Goal: Task Accomplishment & Management: Use online tool/utility

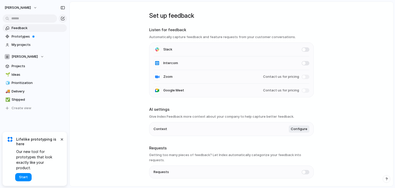
click at [340, 63] on main "Set up feedback Listen for feedback Automatically capture feedback and feature …" at bounding box center [231, 94] width 324 height 184
click at [63, 142] on button "×" at bounding box center [62, 139] width 6 height 6
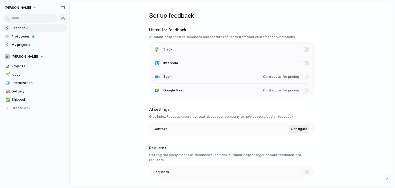
drag, startPoint x: 103, startPoint y: 106, endPoint x: 105, endPoint y: 89, distance: 17.3
click at [19, 33] on link "Prototypes" at bounding box center [35, 37] width 64 height 8
click at [28, 68] on span "Projects" at bounding box center [38, 65] width 53 height 5
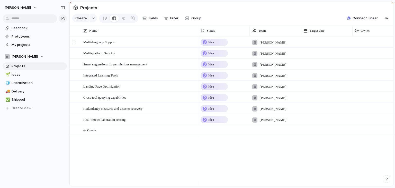
click at [73, 44] on div at bounding box center [74, 42] width 4 height 4
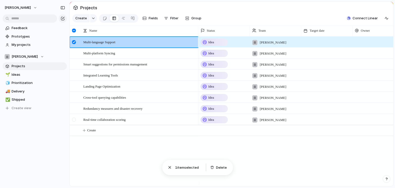
click at [75, 121] on div at bounding box center [74, 119] width 4 height 4
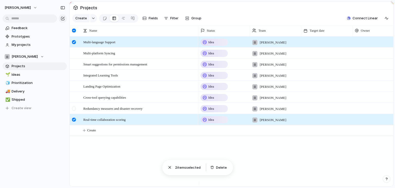
click at [75, 110] on div at bounding box center [74, 108] width 4 height 4
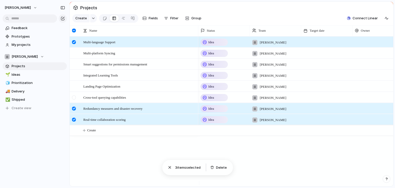
click at [74, 99] on div at bounding box center [74, 97] width 4 height 4
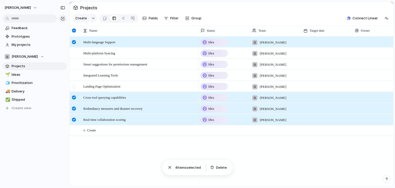
click at [73, 88] on div at bounding box center [74, 86] width 4 height 4
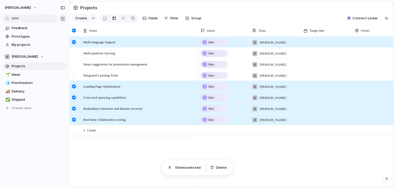
click at [73, 77] on div at bounding box center [74, 75] width 4 height 4
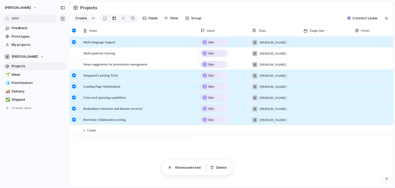
click at [73, 66] on div at bounding box center [74, 64] width 4 height 4
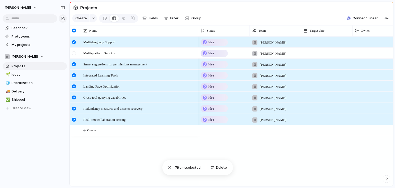
click at [74, 55] on div at bounding box center [74, 53] width 4 height 4
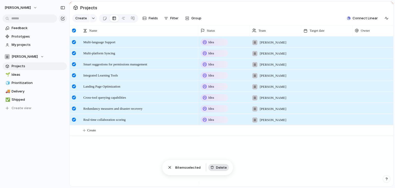
click at [219, 168] on span "Delete" at bounding box center [221, 167] width 11 height 5
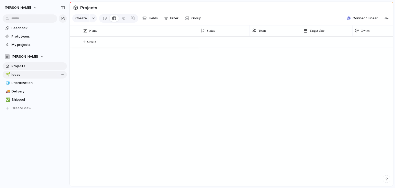
click at [43, 76] on span "Ideas" at bounding box center [38, 74] width 53 height 5
click at [38, 81] on span "Prioritization" at bounding box center [38, 82] width 53 height 5
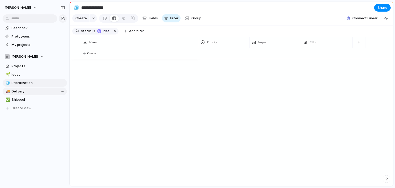
click at [33, 91] on span "Delivery" at bounding box center [38, 91] width 53 height 5
click at [30, 98] on span "Shipped" at bounding box center [38, 99] width 53 height 5
type input "*******"
click at [28, 65] on span "Projects" at bounding box center [38, 65] width 53 height 5
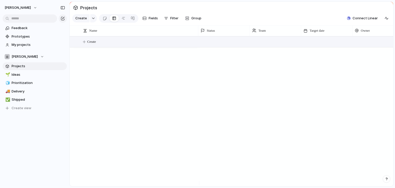
click at [122, 45] on button "Create" at bounding box center [238, 41] width 326 height 11
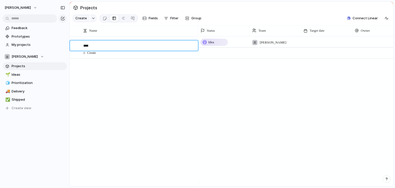
type textarea "*****"
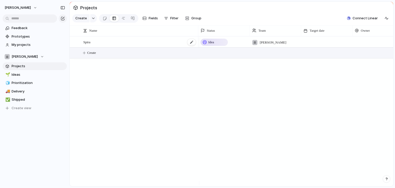
click at [122, 47] on div "Spira" at bounding box center [139, 42] width 113 height 11
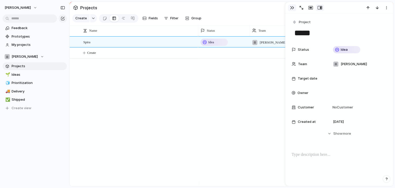
click at [292, 9] on div "button" at bounding box center [292, 8] width 4 height 4
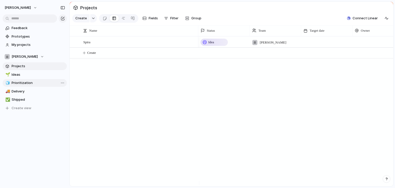
click at [39, 79] on link "🧊 Prioritization" at bounding box center [35, 83] width 64 height 8
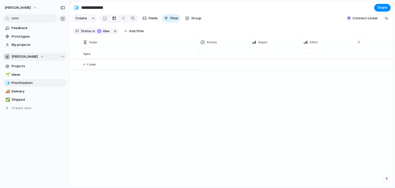
click at [28, 58] on span "[PERSON_NAME]" at bounding box center [25, 56] width 26 height 5
click at [28, 58] on div "[PERSON_NAME] Create new team" at bounding box center [197, 94] width 395 height 188
click at [19, 69] on link "Projects" at bounding box center [35, 66] width 64 height 8
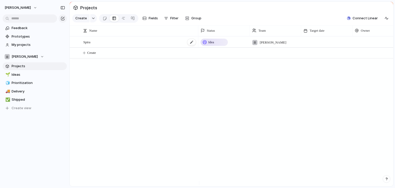
click at [131, 42] on div "Spira" at bounding box center [139, 42] width 113 height 11
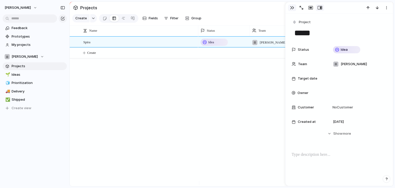
click at [293, 7] on div "button" at bounding box center [292, 8] width 4 height 4
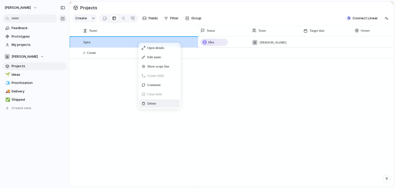
click at [146, 105] on div "Delete" at bounding box center [160, 103] width 40 height 8
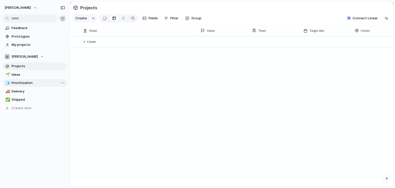
click at [28, 84] on span "Prioritization" at bounding box center [38, 82] width 53 height 5
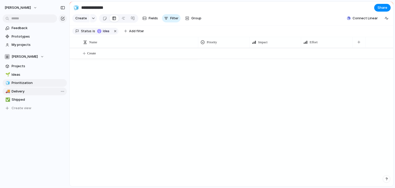
click at [27, 89] on span "Delivery" at bounding box center [38, 91] width 53 height 5
click at [25, 96] on link "✅ Shipped" at bounding box center [35, 100] width 64 height 8
click at [30, 90] on span "Delivery" at bounding box center [38, 91] width 53 height 5
click at [33, 83] on span "Prioritization" at bounding box center [38, 82] width 53 height 5
click at [35, 78] on div "🌱 Ideas" at bounding box center [35, 75] width 64 height 8
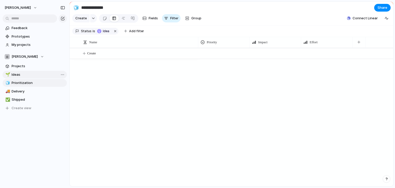
click at [36, 74] on span "Ideas" at bounding box center [38, 74] width 53 height 5
click at [36, 82] on span "Prioritization" at bounding box center [38, 82] width 53 height 5
type input "**********"
click at [36, 68] on span "Projects" at bounding box center [38, 65] width 53 height 5
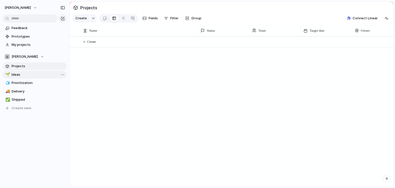
click at [37, 74] on span "Ideas" at bounding box center [38, 74] width 53 height 5
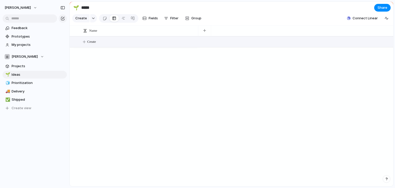
click at [106, 43] on button "Create" at bounding box center [238, 41] width 326 height 11
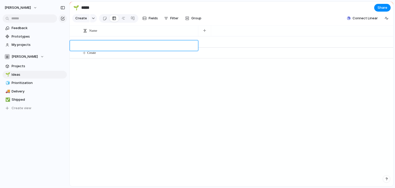
type textarea "*"
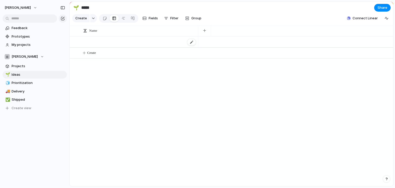
click at [112, 45] on div at bounding box center [139, 42] width 113 height 11
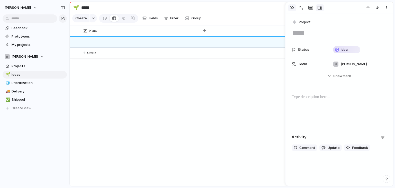
click at [292, 8] on div "button" at bounding box center [292, 8] width 4 height 4
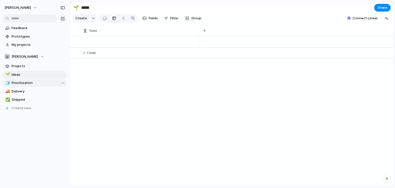
click at [33, 85] on span "Prioritization" at bounding box center [38, 82] width 53 height 5
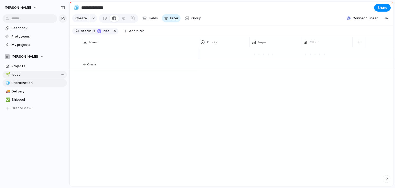
click at [19, 75] on span "Ideas" at bounding box center [38, 74] width 53 height 5
type input "*****"
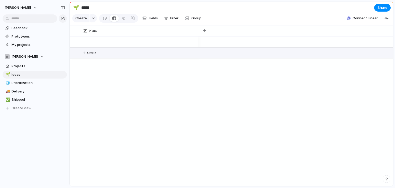
click at [97, 56] on button "Create" at bounding box center [238, 53] width 326 height 11
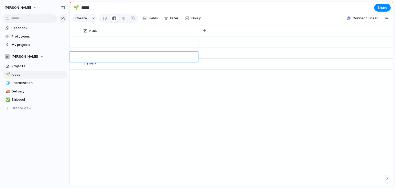
type textarea "*"
type textarea "*********"
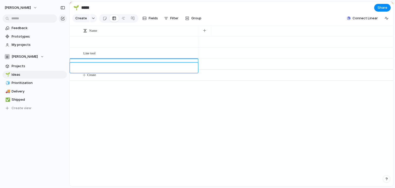
type textarea "*"
type textarea "**********"
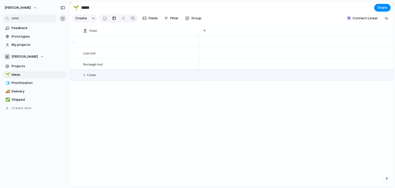
click at [74, 44] on div at bounding box center [74, 42] width 4 height 4
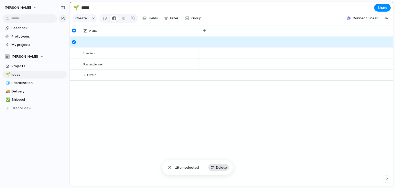
click at [222, 169] on span "Delete" at bounding box center [221, 167] width 11 height 5
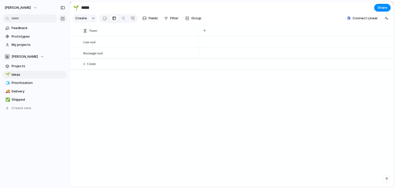
click at [135, 96] on div "Line tool Rectangle tool Create" at bounding box center [231, 111] width 323 height 150
click at [30, 83] on span "Prioritization" at bounding box center [38, 82] width 53 height 5
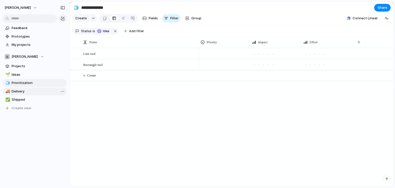
click at [30, 95] on div "🌱 Ideas 🧊 Prioritization 🚚 Delivery ✅ Shipped To pick up a draggable item, pres…" at bounding box center [35, 91] width 64 height 41
click at [30, 91] on span "Delivery" at bounding box center [38, 91] width 53 height 5
click at [33, 73] on span "Ideas" at bounding box center [38, 74] width 53 height 5
type input "*****"
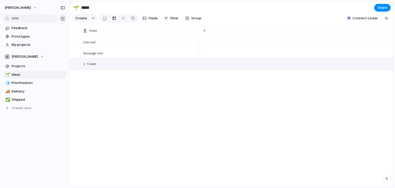
click at [95, 69] on button "Create" at bounding box center [238, 64] width 326 height 11
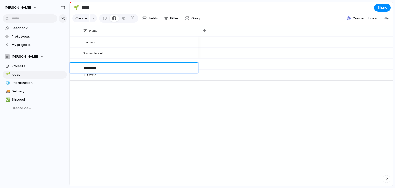
type textarea "**********"
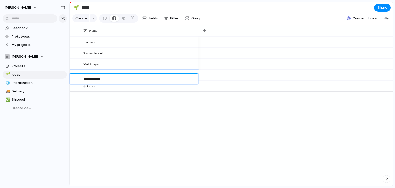
type textarea "**********"
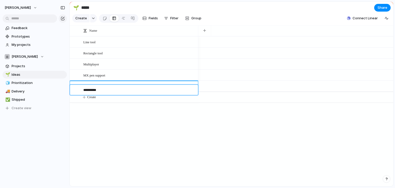
type textarea "**********"
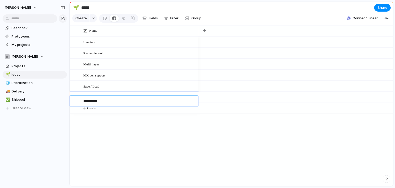
type textarea "**********"
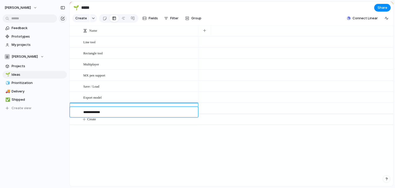
type textarea "**********"
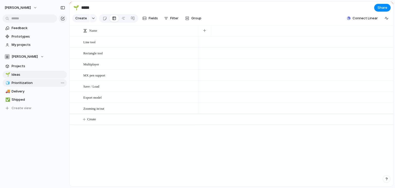
click at [26, 85] on span "Prioritization" at bounding box center [38, 82] width 53 height 5
type input "**********"
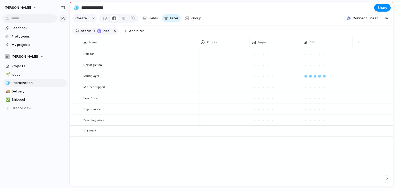
click at [324, 77] on div at bounding box center [324, 76] width 3 height 3
click at [313, 123] on div at bounding box center [314, 120] width 5 height 5
click at [315, 110] on div at bounding box center [314, 109] width 3 height 3
click at [309, 99] on div at bounding box center [310, 98] width 3 height 3
click at [268, 99] on div at bounding box center [268, 98] width 3 height 3
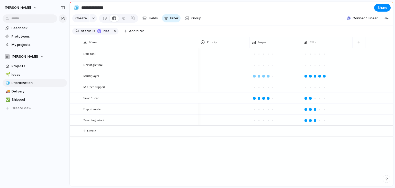
click at [266, 78] on div at bounding box center [268, 76] width 5 height 5
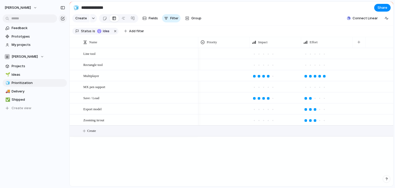
click at [219, 130] on button "Create" at bounding box center [238, 130] width 326 height 11
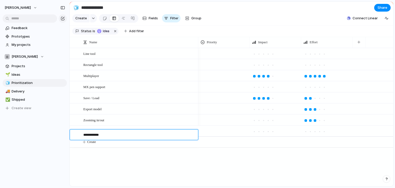
type textarea "**********"
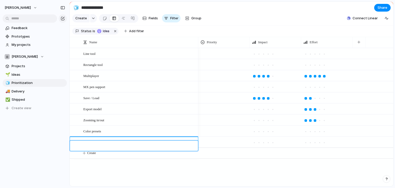
click at [113, 150] on div at bounding box center [137, 145] width 120 height 11
click at [115, 146] on textarea at bounding box center [138, 146] width 111 height 6
type textarea "*"
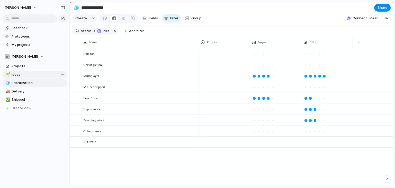
click at [13, 76] on span "Ideas" at bounding box center [38, 74] width 53 height 5
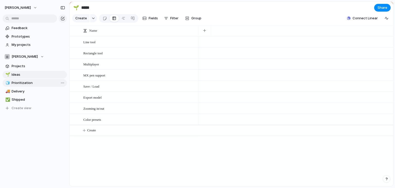
click at [15, 82] on span "Prioritization" at bounding box center [38, 82] width 53 height 5
type input "**********"
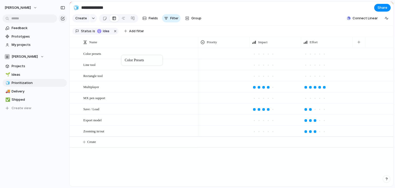
drag, startPoint x: 117, startPoint y: 134, endPoint x: 124, endPoint y: 56, distance: 78.1
click at [30, 106] on button "Create view" at bounding box center [35, 108] width 64 height 8
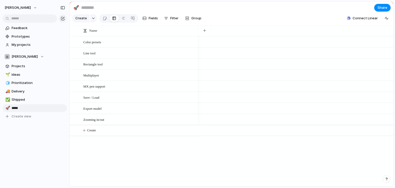
type input "******"
drag, startPoint x: 30, startPoint y: 108, endPoint x: 31, endPoint y: 83, distance: 24.9
click at [31, 83] on div "🌱 Ideas 🧊 Prioritization 🚚 Delivery ✅ Shipped 🚀 Issues 🚀 Issues To pick up a dr…" at bounding box center [35, 96] width 64 height 50
click at [8, 82] on div "🚀" at bounding box center [7, 83] width 4 height 6
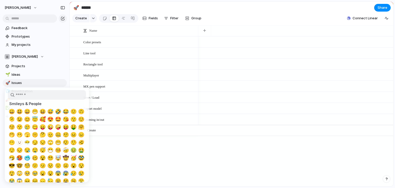
click at [25, 95] on input "search" at bounding box center [47, 95] width 78 height 10
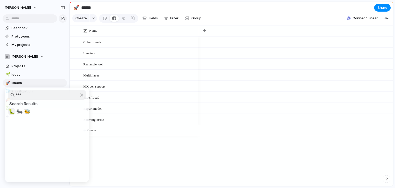
type input "***"
click at [11, 113] on span "🐛" at bounding box center [11, 111] width 6 height 6
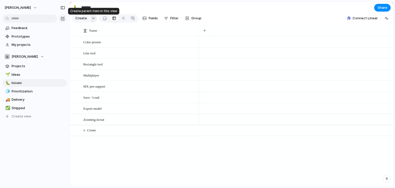
click at [94, 19] on button "button" at bounding box center [93, 18] width 7 height 8
click at [100, 10] on div "Goal Program Initiative Launch Project Customize" at bounding box center [197, 94] width 395 height 188
click at [169, 18] on button "Filter" at bounding box center [171, 18] width 19 height 8
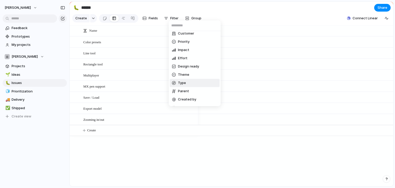
scroll to position [59, 0]
click at [200, 68] on li "Type" at bounding box center [195, 67] width 50 height 8
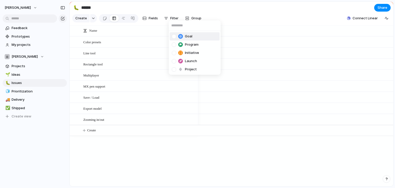
click at [208, 7] on div "Goal Program Initiative Launch Project" at bounding box center [197, 94] width 395 height 188
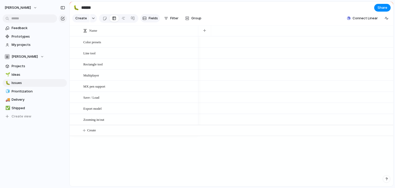
click at [151, 19] on span "Fields" at bounding box center [153, 18] width 9 height 5
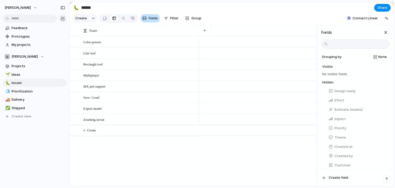
click at [151, 19] on span "Fields" at bounding box center [153, 18] width 9 height 5
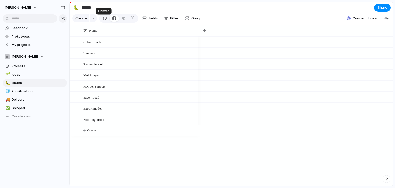
click at [105, 20] on div at bounding box center [105, 18] width 4 height 8
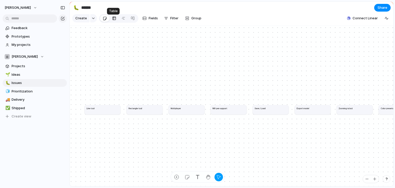
click at [110, 19] on link at bounding box center [113, 18] width 9 height 8
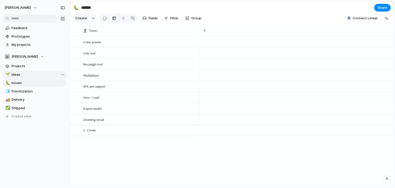
click at [21, 75] on span "Ideas" at bounding box center [38, 74] width 53 height 5
click at [105, 20] on div at bounding box center [105, 18] width 4 height 8
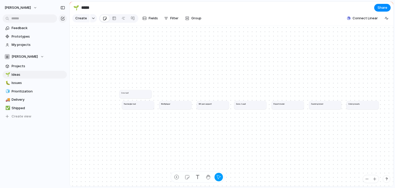
drag, startPoint x: 104, startPoint y: 108, endPoint x: 143, endPoint y: 96, distance: 40.6
click at [143, 96] on article "Line tool" at bounding box center [135, 94] width 32 height 8
drag, startPoint x: 175, startPoint y: 107, endPoint x: 213, endPoint y: 69, distance: 53.8
click at [213, 70] on div "Multiplayer" at bounding box center [215, 71] width 29 height 3
drag, startPoint x: 217, startPoint y: 108, endPoint x: 141, endPoint y: 65, distance: 87.5
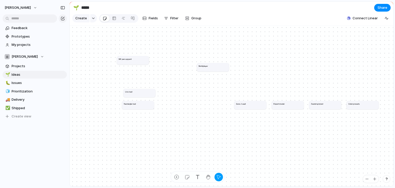
click at [141, 64] on article "MX pen support" at bounding box center [133, 60] width 32 height 8
drag, startPoint x: 256, startPoint y: 109, endPoint x: 268, endPoint y: 87, distance: 25.9
click at [266, 87] on article "Save / Load" at bounding box center [250, 82] width 32 height 8
drag, startPoint x: 284, startPoint y: 107, endPoint x: 260, endPoint y: 96, distance: 27.4
click at [260, 94] on div "Export model" at bounding box center [262, 92] width 29 height 3
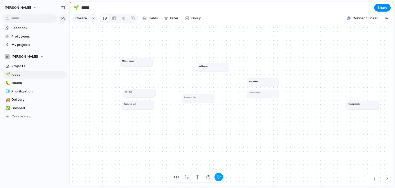
drag, startPoint x: 324, startPoint y: 106, endPoint x: 200, endPoint y: 100, distance: 123.5
click at [200, 98] on div "Zooming in/out" at bounding box center [198, 97] width 29 height 3
drag, startPoint x: 373, startPoint y: 109, endPoint x: 211, endPoint y: 125, distance: 162.4
click at [211, 125] on article "Color presets" at bounding box center [203, 121] width 32 height 8
drag, startPoint x: 206, startPoint y: 67, endPoint x: 198, endPoint y: 74, distance: 10.2
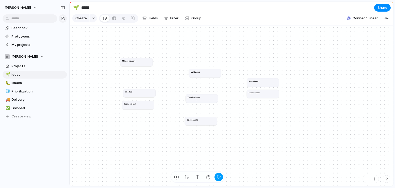
click at [198, 73] on h1 "Multiplayer" at bounding box center [195, 71] width 9 height 3
click at [25, 81] on span "Issues" at bounding box center [38, 82] width 53 height 5
type input "******"
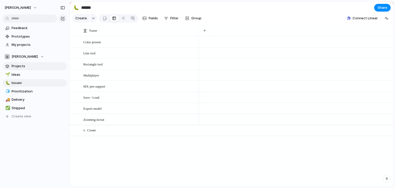
click at [25, 67] on span "Projects" at bounding box center [38, 65] width 53 height 5
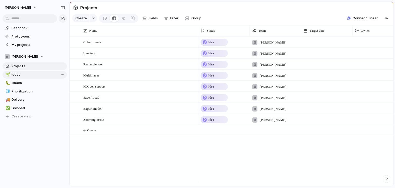
click at [25, 75] on span "Ideas" at bounding box center [38, 74] width 53 height 5
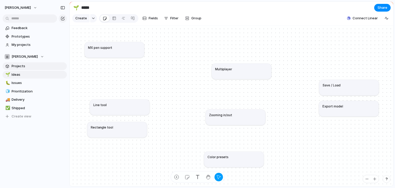
click at [25, 65] on span "Projects" at bounding box center [38, 65] width 53 height 5
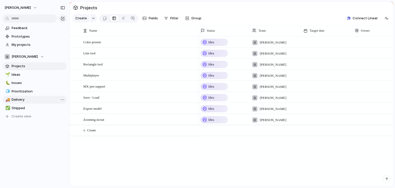
click at [27, 99] on span "Delivery" at bounding box center [38, 99] width 53 height 5
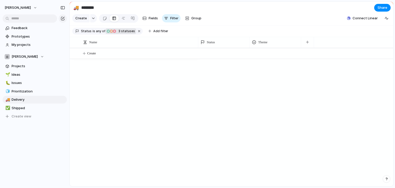
click at [114, 33] on div "button" at bounding box center [114, 31] width 4 height 4
click at [24, 88] on link "🧊 Prioritization" at bounding box center [35, 91] width 64 height 8
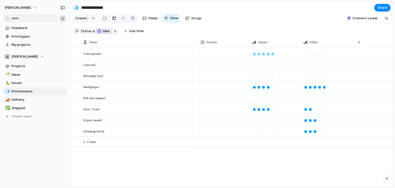
click at [272, 55] on div at bounding box center [272, 54] width 3 height 3
click at [311, 55] on div at bounding box center [310, 54] width 3 height 3
click at [29, 81] on span "Issues" at bounding box center [38, 82] width 53 height 5
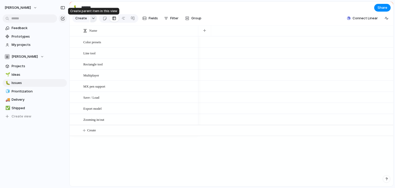
click at [90, 20] on button "button" at bounding box center [93, 18] width 7 height 8
click at [91, 20] on div "Goal Program Initiative Launch Project Customize" at bounding box center [197, 94] width 395 height 188
click at [174, 19] on span "Filter" at bounding box center [174, 18] width 8 height 5
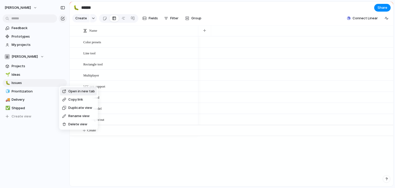
click at [70, 123] on span "Delete view" at bounding box center [77, 124] width 19 height 5
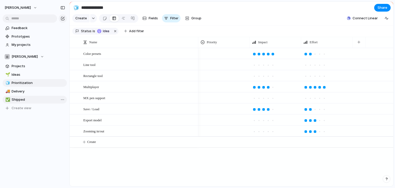
click at [25, 97] on span "Shipped" at bounding box center [38, 99] width 53 height 5
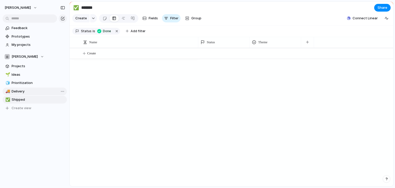
click at [28, 93] on span "Delivery" at bounding box center [38, 91] width 53 height 5
click at [127, 33] on span "3 statuses" at bounding box center [126, 31] width 18 height 5
click at [106, 105] on div "Idea Planned On track At risk Off track Paused Canceled Done" at bounding box center [197, 94] width 395 height 188
click at [114, 33] on div "button" at bounding box center [114, 31] width 4 height 4
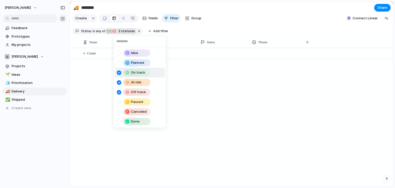
click at [93, 103] on div "Idea Planned On track At risk Off track Paused Canceled Done" at bounding box center [197, 94] width 395 height 188
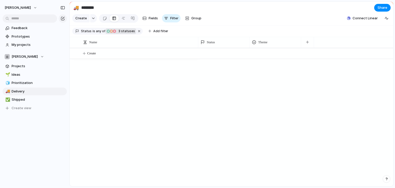
click at [119, 33] on span "3" at bounding box center [119, 31] width 4 height 4
click at [29, 98] on span "Shipped" at bounding box center [38, 99] width 53 height 5
type input "*******"
click at [98, 31] on div "Done" at bounding box center [105, 31] width 16 height 6
click at [76, 93] on div "Idea Planned On track At risk Off track Paused Canceled Done" at bounding box center [197, 94] width 395 height 188
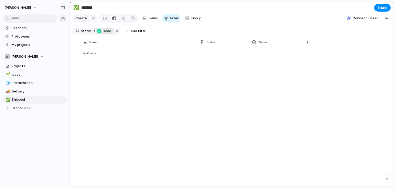
click at [88, 33] on span "Status" at bounding box center [86, 31] width 11 height 5
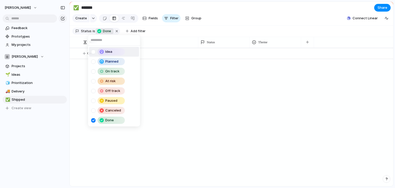
click at [174, 89] on div "Idea Planned On track At risk Off track Paused Canceled Done" at bounding box center [197, 94] width 395 height 188
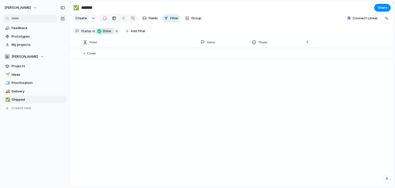
click at [86, 33] on span "Status" at bounding box center [86, 31] width 11 height 5
click at [77, 82] on div "Idea Planned On track At risk Off track Paused Canceled Done" at bounding box center [197, 94] width 395 height 188
click at [103, 33] on span "Done" at bounding box center [107, 31] width 9 height 5
type input "*"
type input "**"
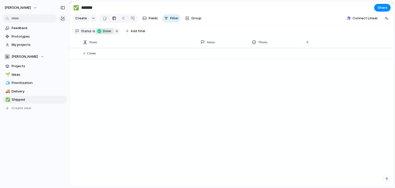
click at [103, 112] on div "** No results found" at bounding box center [197, 94] width 395 height 188
click at [130, 71] on div "Create" at bounding box center [231, 117] width 323 height 138
click at [100, 34] on div "Done" at bounding box center [105, 31] width 16 height 6
click at [100, 34] on div "Idea Planned On track At risk Off track Paused Canceled Done" at bounding box center [197, 94] width 395 height 188
click at [96, 95] on div "Create" at bounding box center [231, 117] width 323 height 138
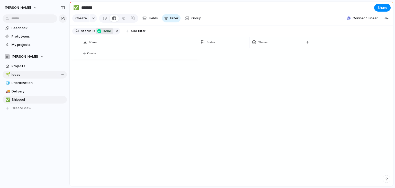
click at [34, 77] on link "🌱 Ideas" at bounding box center [35, 75] width 64 height 8
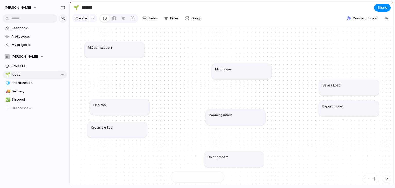
type input "*****"
click at [246, 146] on ul "Create" at bounding box center [240, 150] width 31 height 11
click at [244, 150] on li "Create" at bounding box center [240, 151] width 29 height 8
type textarea "**********"
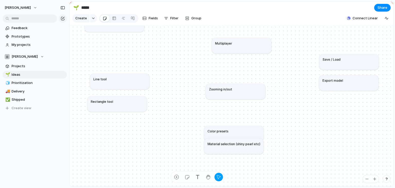
drag, startPoint x: 227, startPoint y: 137, endPoint x: 225, endPoint y: 151, distance: 13.8
click at [225, 151] on article "Material selection (shiny pearl etc)" at bounding box center [234, 145] width 60 height 15
click at [233, 124] on div "Color presets" at bounding box center [234, 126] width 53 height 5
drag, startPoint x: 233, startPoint y: 149, endPoint x: 236, endPoint y: 135, distance: 14.7
click at [236, 135] on article "Material selection (shiny pearl etc)" at bounding box center [237, 131] width 60 height 15
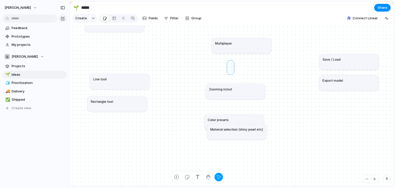
drag, startPoint x: 231, startPoint y: 66, endPoint x: 229, endPoint y: 83, distance: 17.3
drag, startPoint x: 186, startPoint y: 66, endPoint x: 185, endPoint y: 93, distance: 27.0
drag, startPoint x: 187, startPoint y: 69, endPoint x: 182, endPoint y: 103, distance: 33.7
click at [118, 40] on div "Create" at bounding box center [197, 94] width 395 height 188
drag, startPoint x: 125, startPoint y: 32, endPoint x: 131, endPoint y: 49, distance: 17.7
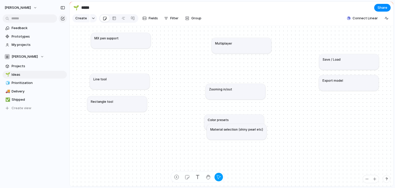
click at [131, 48] on article "MX pen support" at bounding box center [121, 40] width 60 height 15
